Goal: Find specific page/section: Find specific page/section

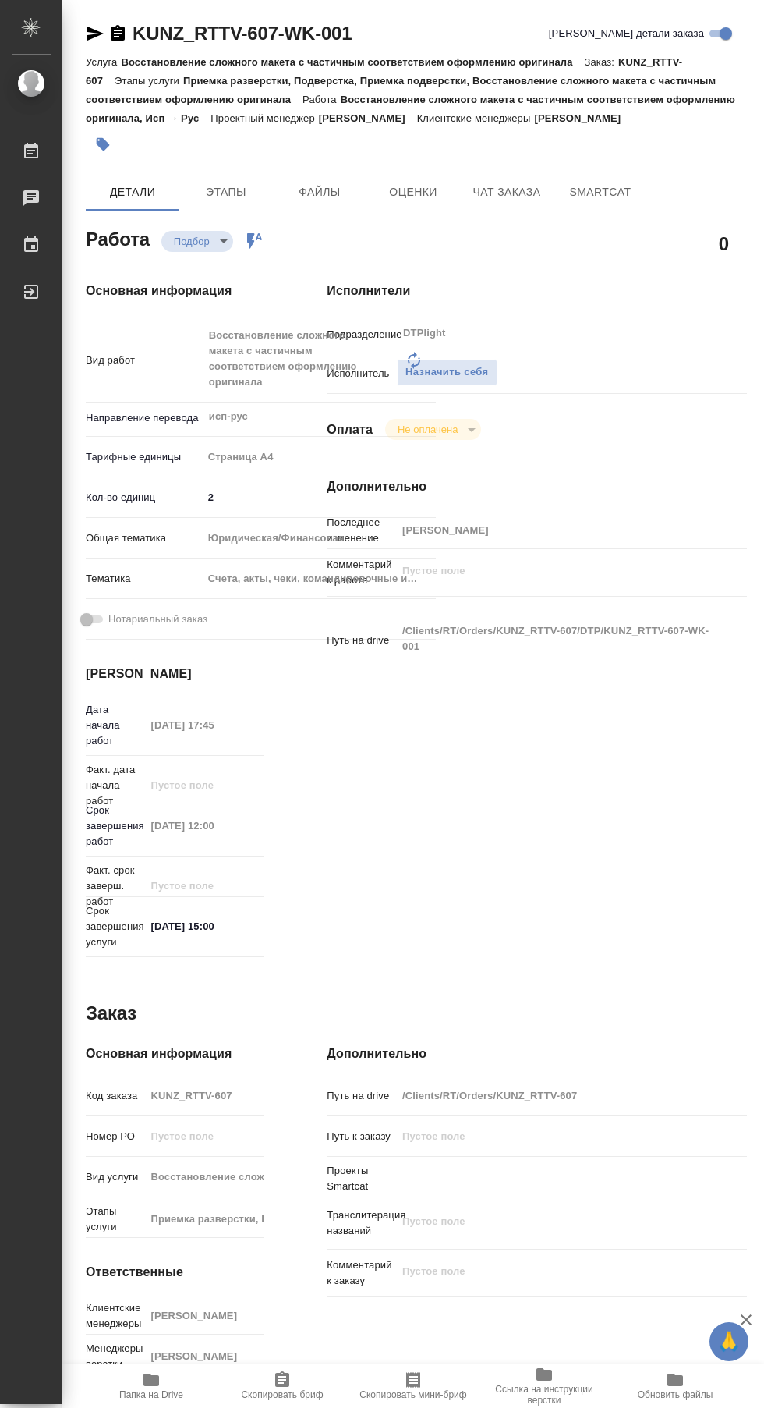
click at [31, 151] on icon at bounding box center [31, 151] width 14 height 16
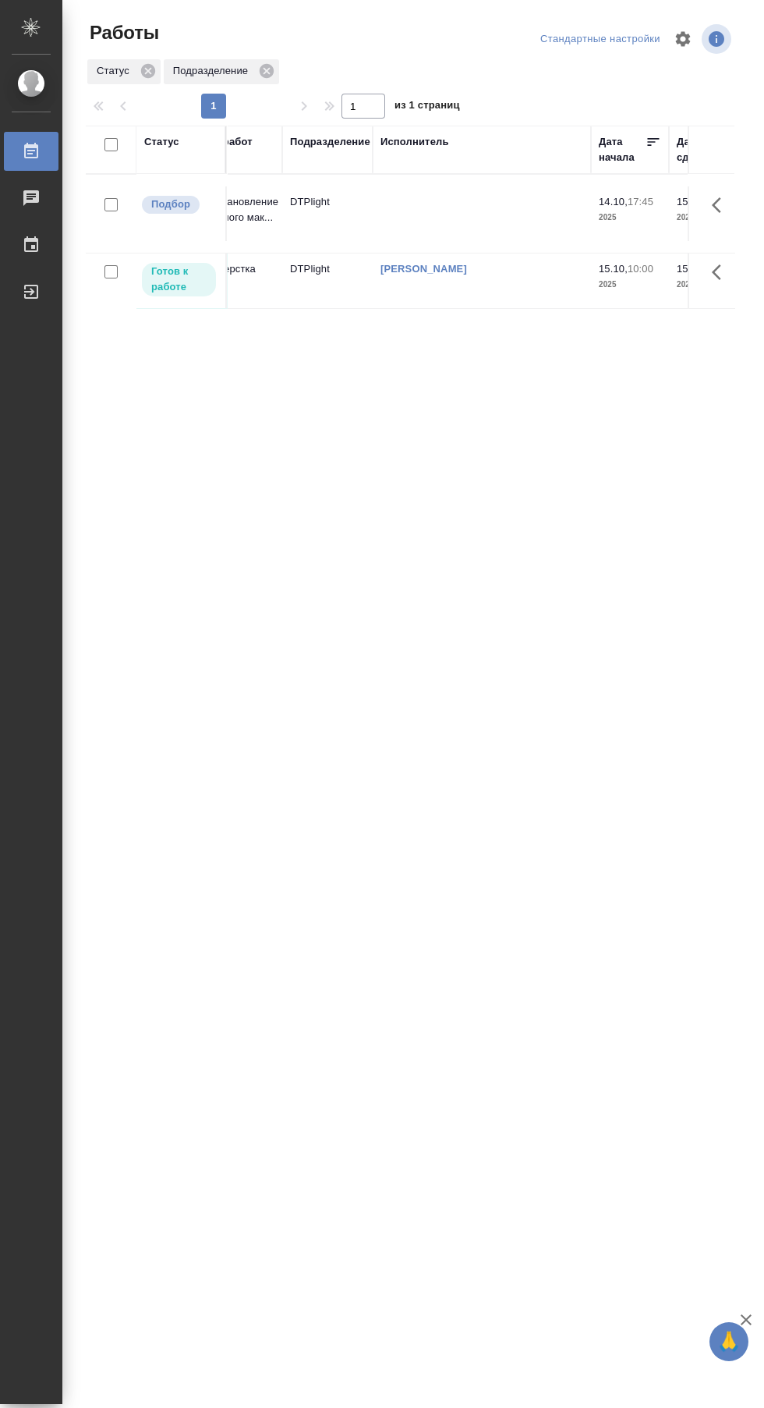
scroll to position [0, 116]
click at [559, 266] on div "[PERSON_NAME]" at bounding box center [491, 269] width 203 height 16
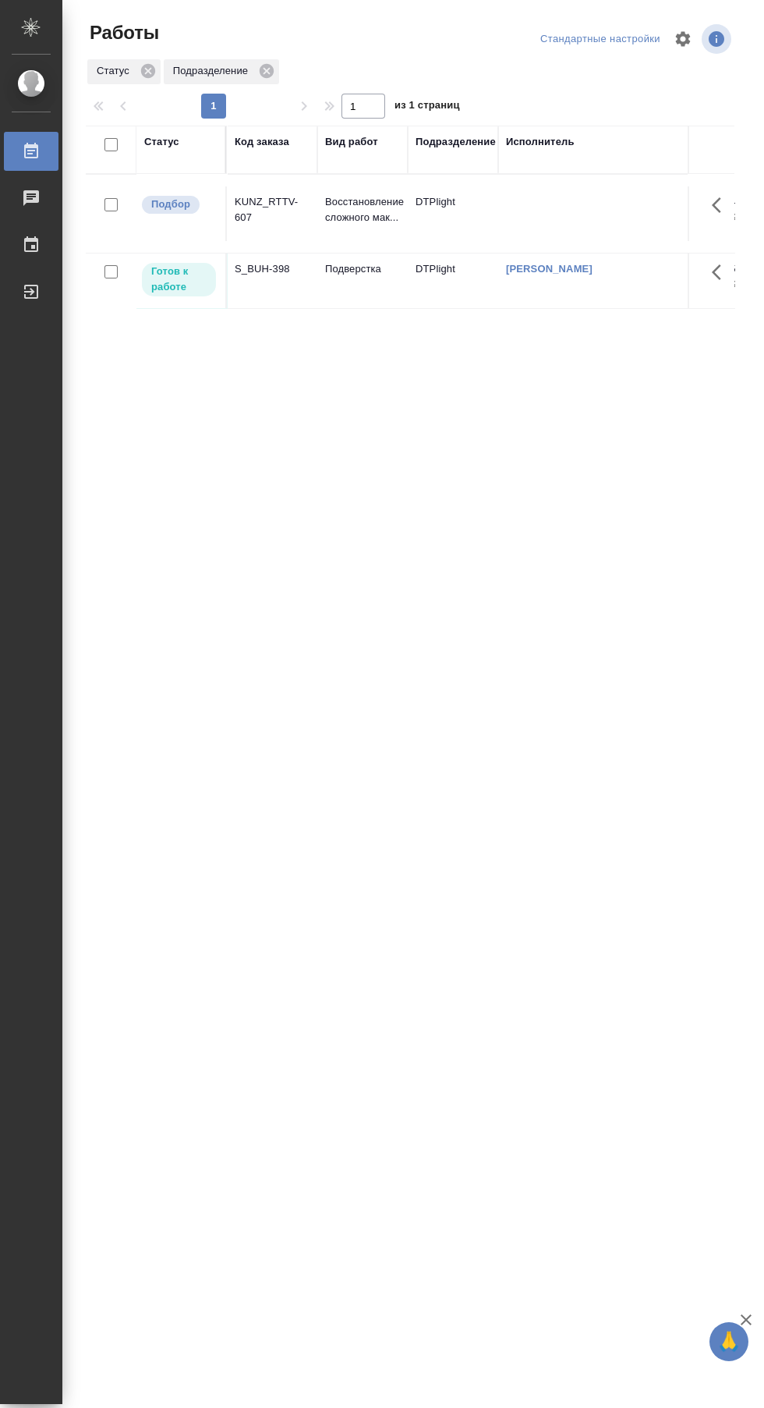
click at [265, 282] on td "S_BUH-398" at bounding box center [272, 281] width 90 height 55
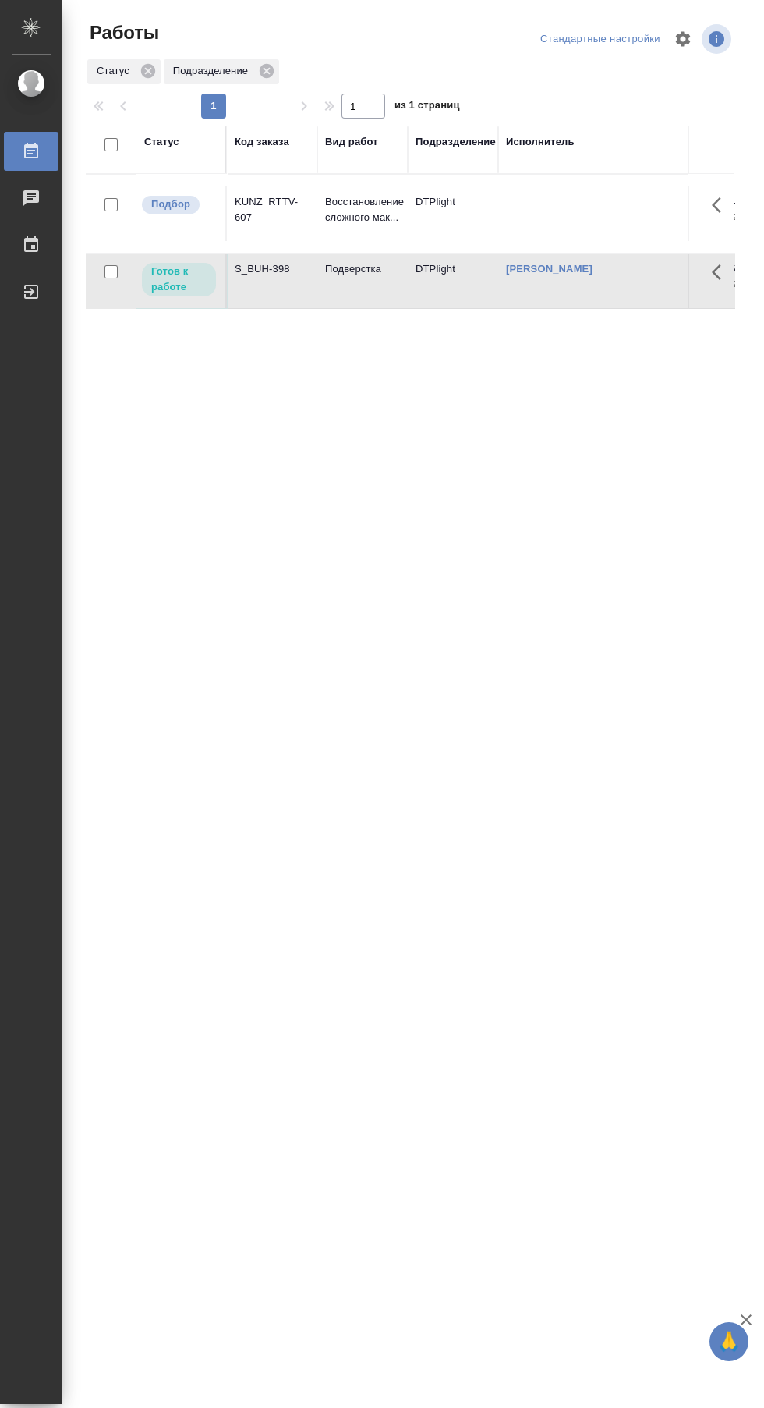
click at [319, 293] on td "Подверстка" at bounding box center [362, 281] width 90 height 55
click at [303, 285] on td "S_BUH-398" at bounding box center [272, 281] width 90 height 55
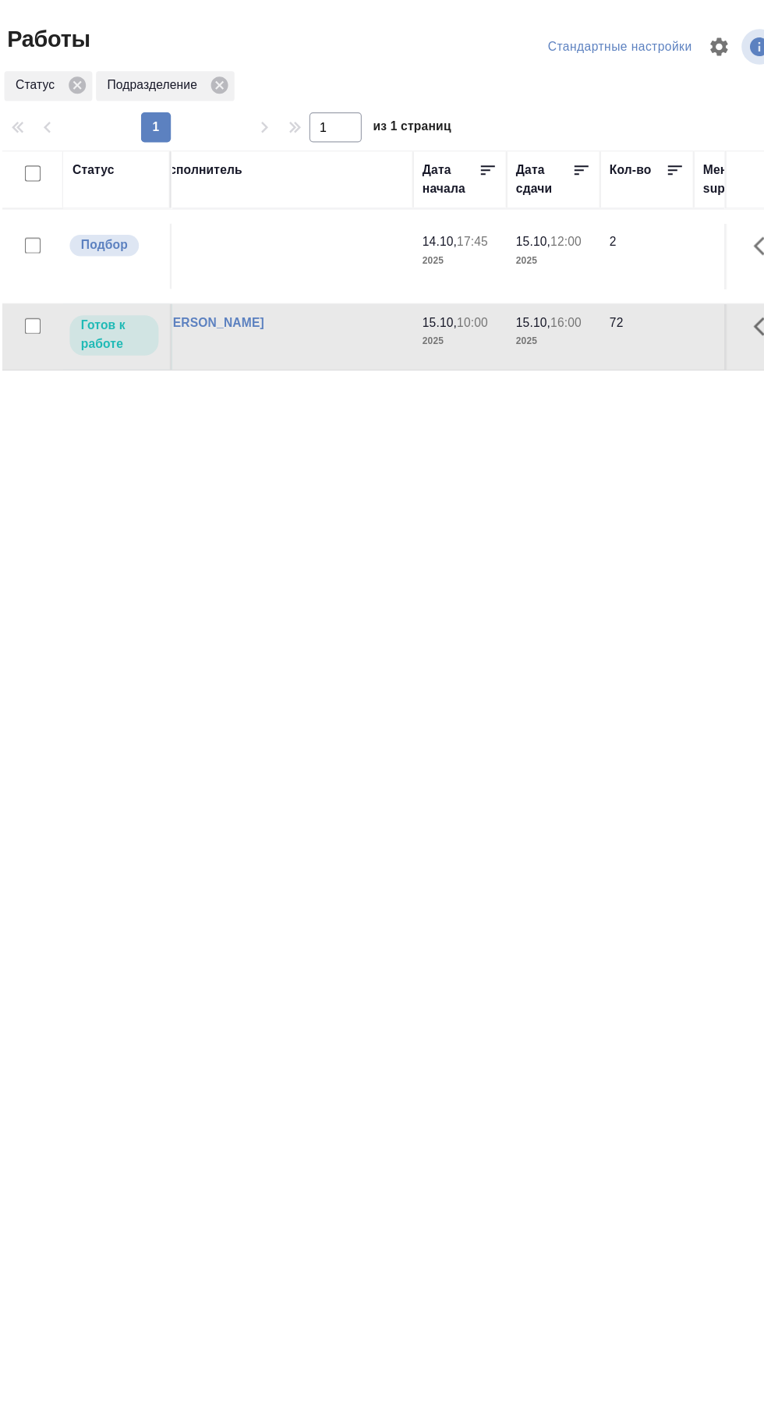
scroll to position [0, 290]
click at [383, 273] on div "[PERSON_NAME]" at bounding box center [317, 269] width 203 height 16
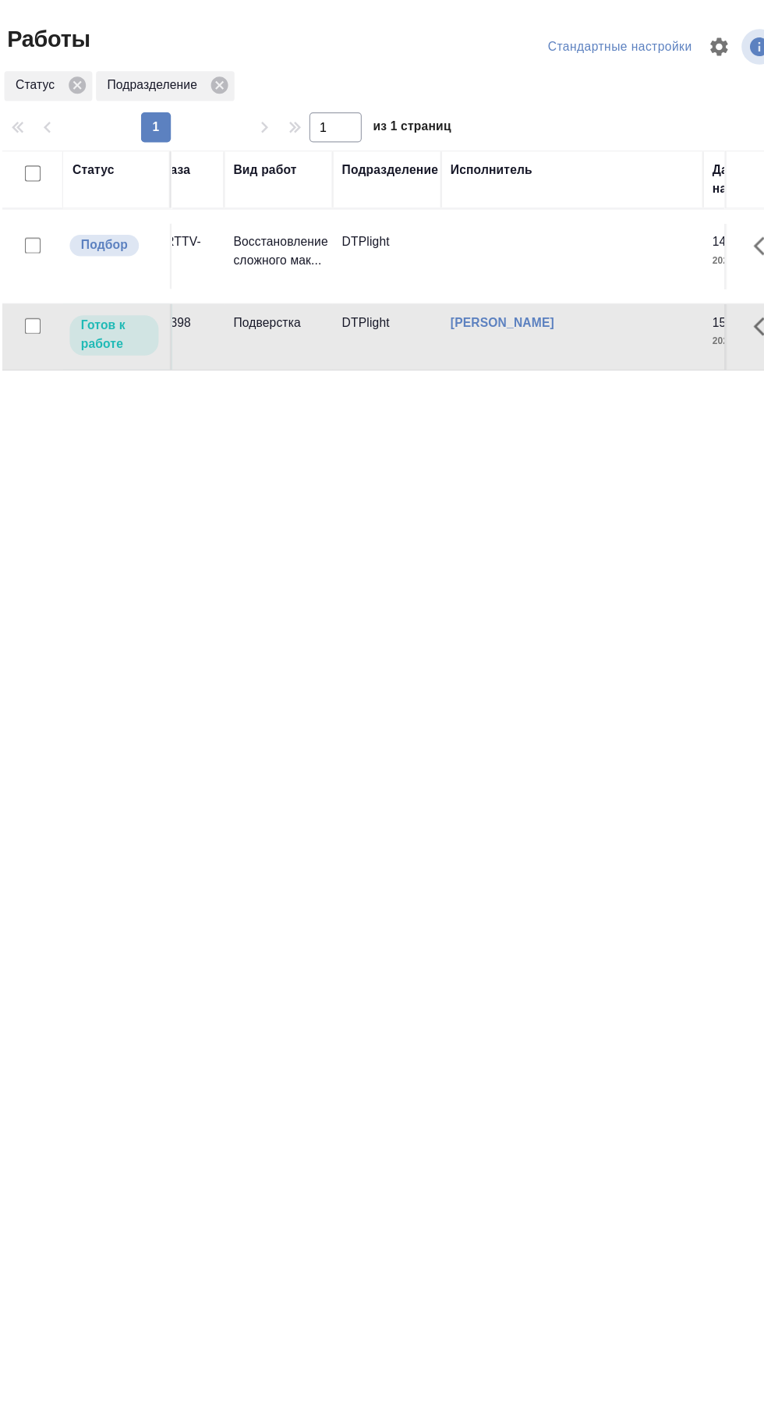
scroll to position [0, 41]
click at [516, 268] on link "[PERSON_NAME]" at bounding box center [509, 269] width 87 height 12
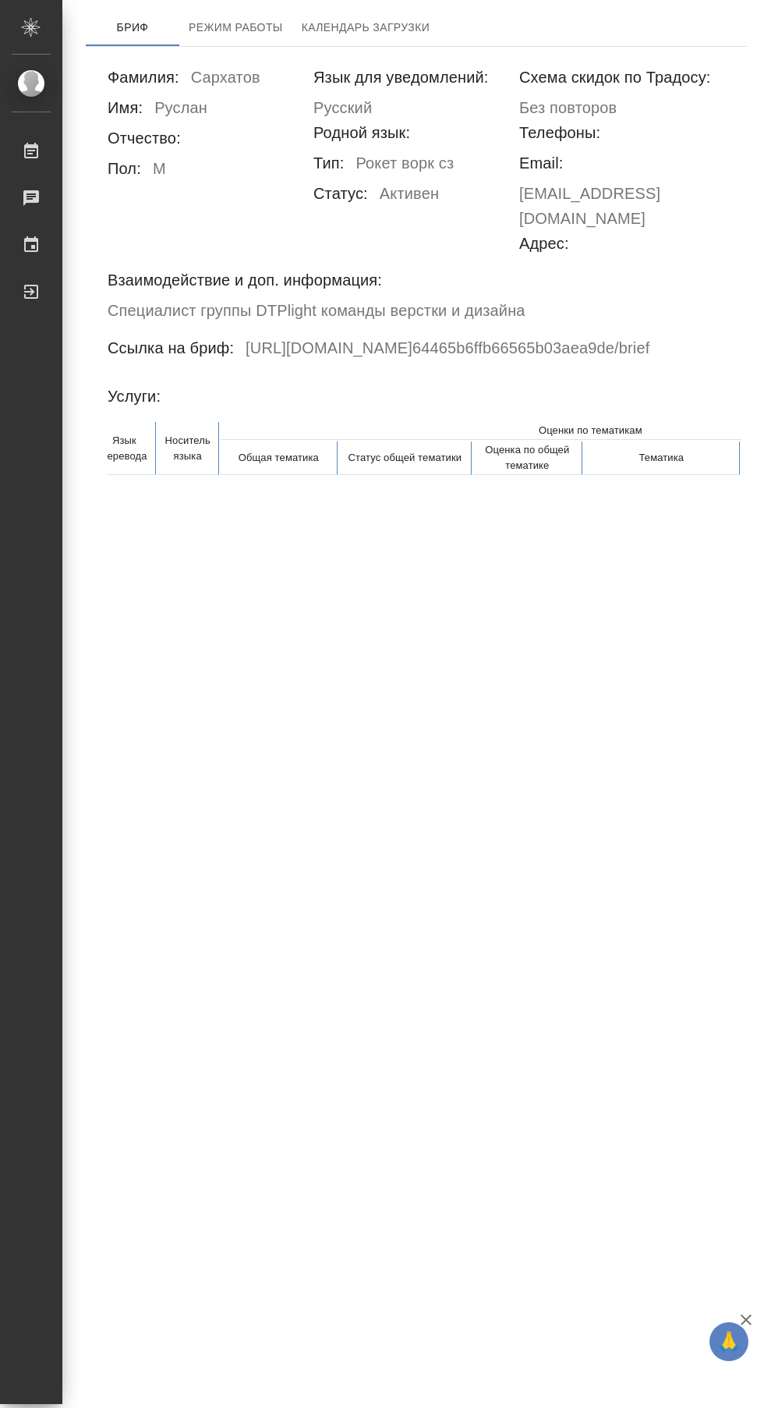
scroll to position [0, 183]
